Goal: Transaction & Acquisition: Obtain resource

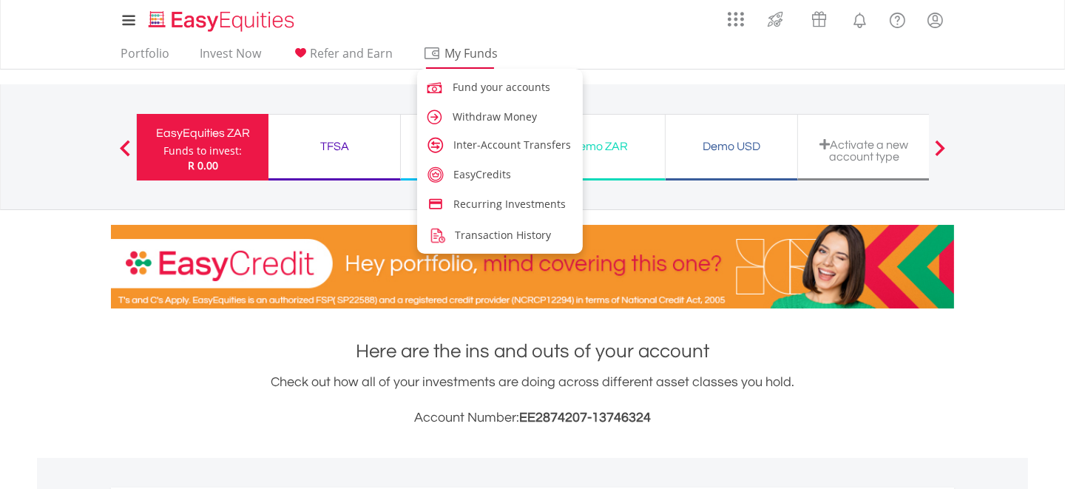
click at [433, 67] on link "My Funds" at bounding box center [459, 57] width 85 height 23
click at [465, 88] on span "Fund your accounts" at bounding box center [504, 87] width 98 height 14
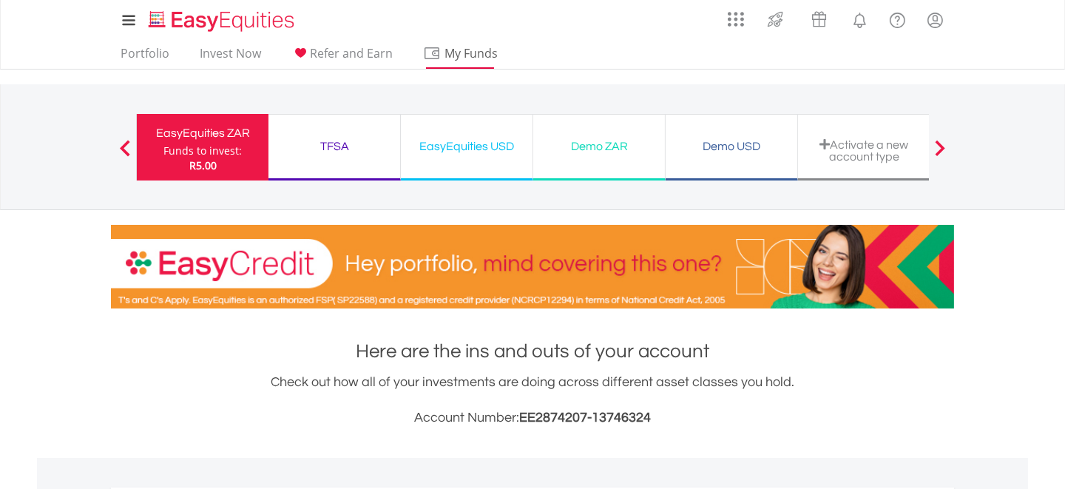
click at [484, 37] on div "My Investments Invest Now New Listings Sell My Recurring Investments Pending Or…" at bounding box center [532, 20] width 843 height 41
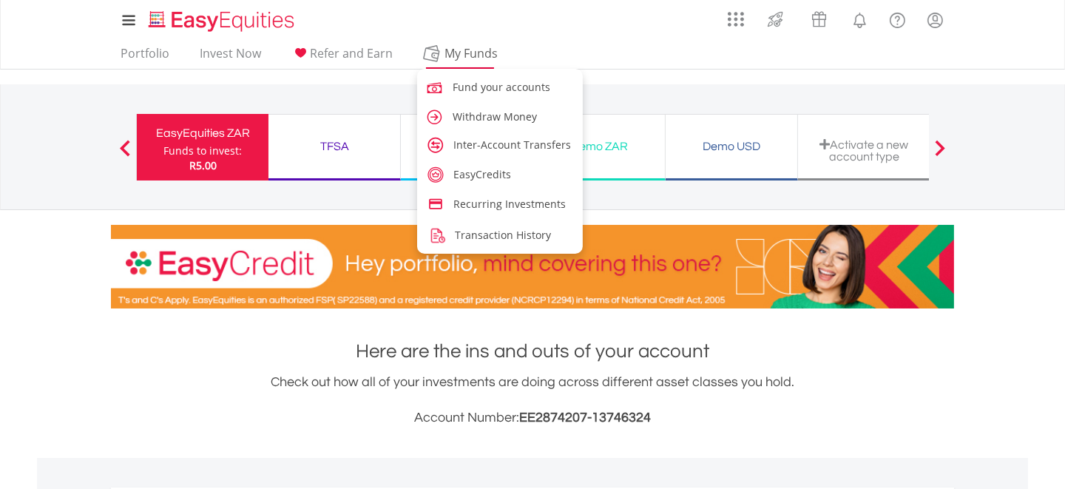
click at [470, 46] on span "My Funds" at bounding box center [471, 53] width 97 height 19
click at [476, 84] on span "Fund your accounts" at bounding box center [504, 87] width 98 height 14
